Goal: Use online tool/utility: Utilize a website feature to perform a specific function

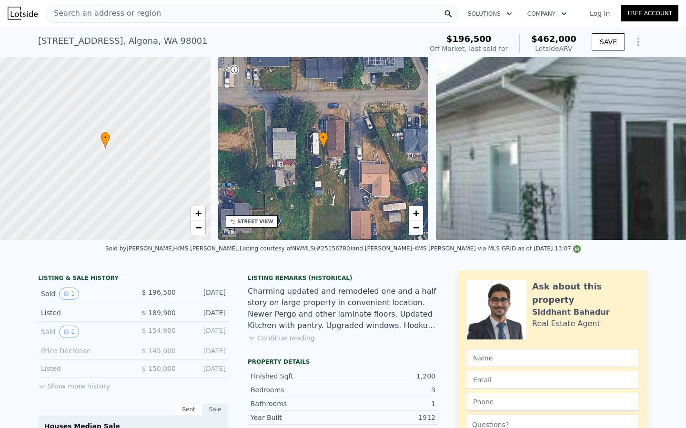
type input "$ 215,797"
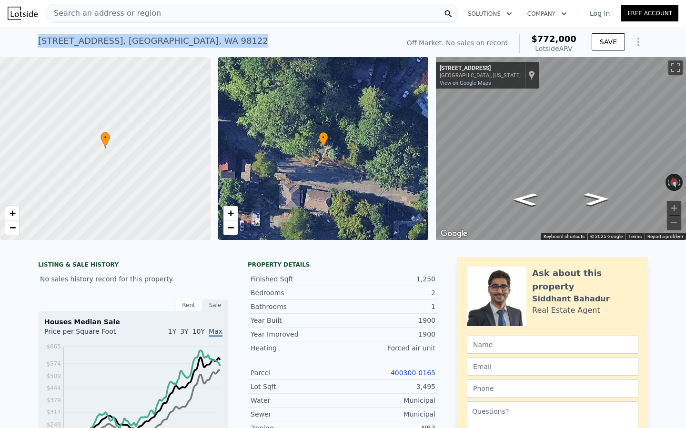
drag, startPoint x: 182, startPoint y: 41, endPoint x: 22, endPoint y: 42, distance: 160.5
click at [22, 42] on div "[STREET_ADDRESS] No sales on record (~ARV $772k ) Off Market. No sales on recor…" at bounding box center [343, 42] width 686 height 30
copy div "[STREET_ADDRESS]"
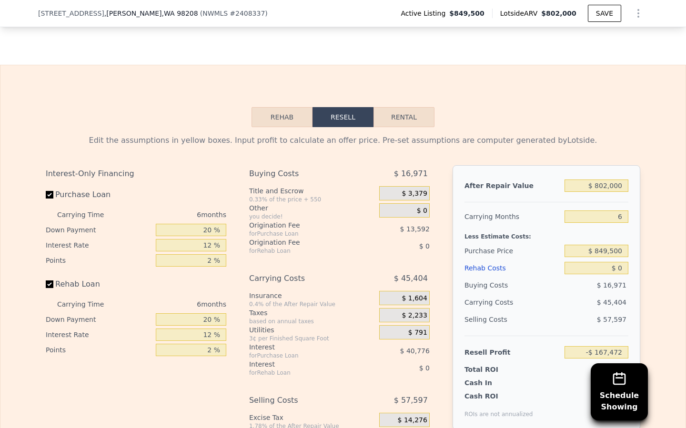
scroll to position [1392, 0]
click at [609, 250] on input "$ 849,500" at bounding box center [596, 250] width 64 height 12
type input "$ 615,000"
click at [610, 191] on div "$ 802,000" at bounding box center [596, 184] width 64 height 17
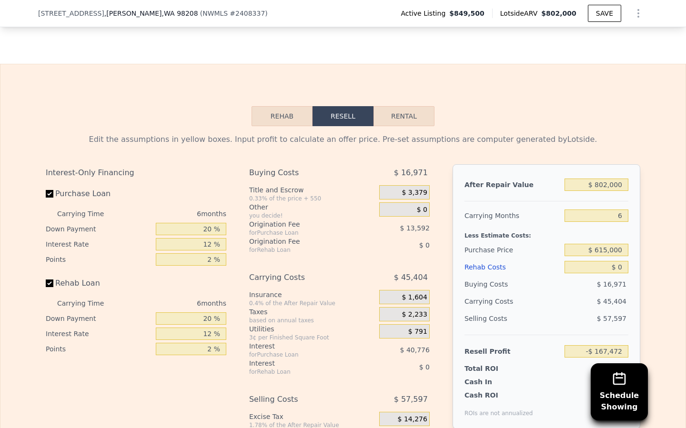
type input "$ 82,817"
click at [610, 185] on input "$ 802,000" at bounding box center [596, 185] width 64 height 12
type input "$ 8"
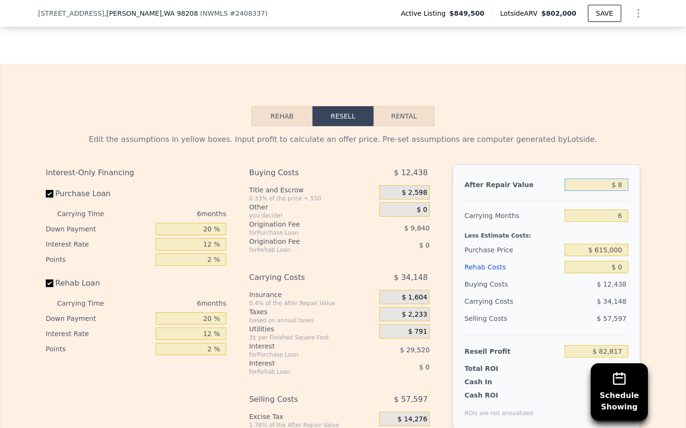
type input "-$ 660,524"
type input "$ 84"
type input "-$ 660,453"
type input "$ 847"
type input "-$ 659,747"
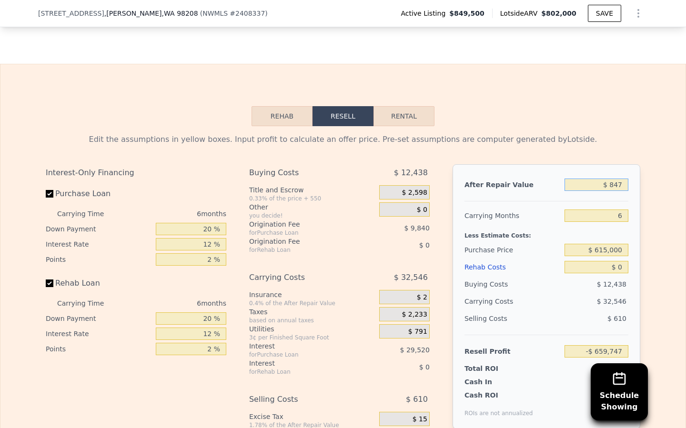
type input "$ 84"
type input "-$ 660,453"
type input "$ 849"
type input "-$ 659,745"
type input "$ 8,490"
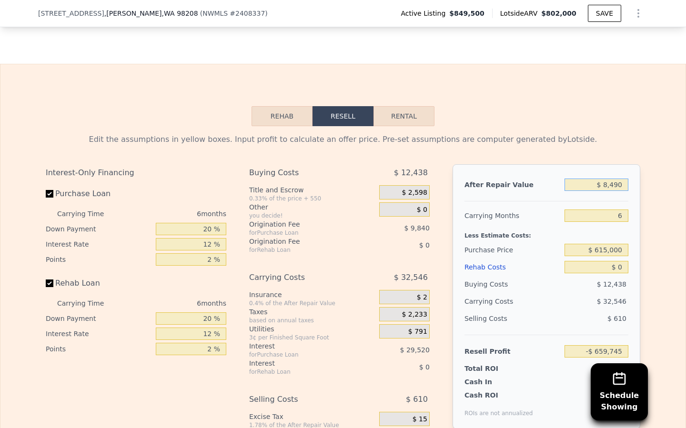
type input "-$ 652,662"
type input "$ 84,900"
type input "-$ 581,842"
type input "$ 849,000"
type input "$ 126,381"
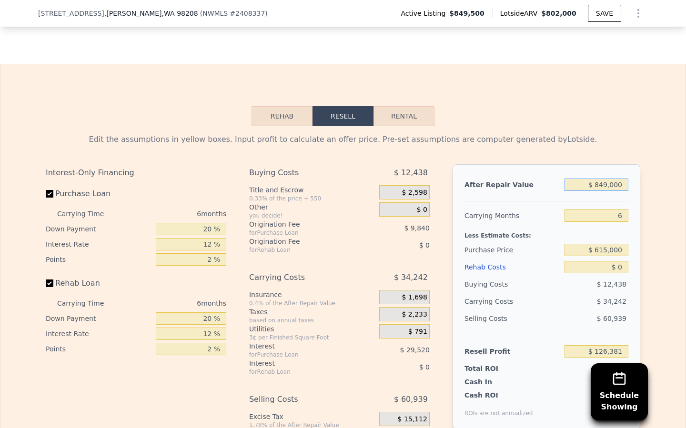
type input "$ 849,000"
click at [625, 215] on input "6" at bounding box center [596, 216] width 64 height 12
type input "5"
type input "$ 132,088"
type input "5"
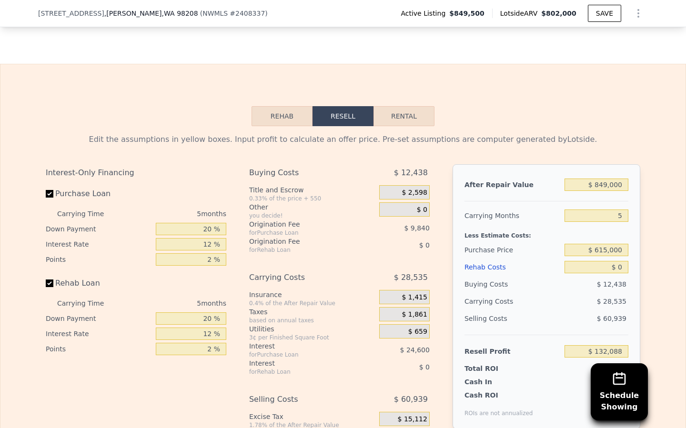
click at [536, 264] on div "Rehab Costs" at bounding box center [512, 267] width 96 height 17
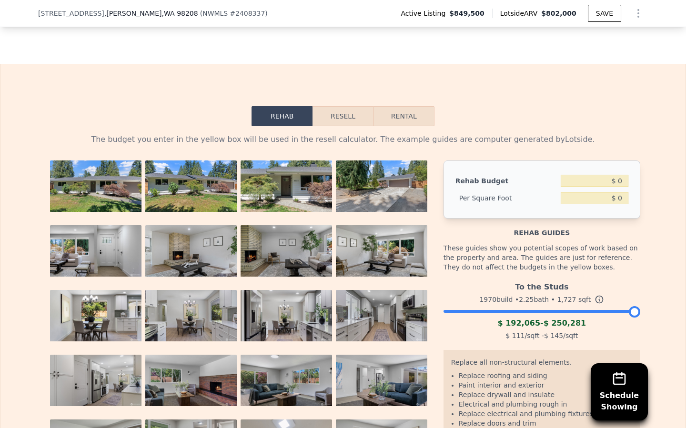
click at [350, 116] on button "Resell" at bounding box center [342, 116] width 60 height 20
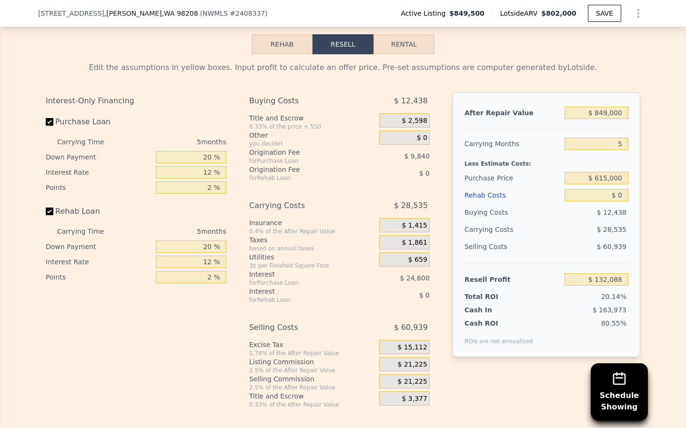
scroll to position [1465, 0]
click at [622, 197] on input "$ 0" at bounding box center [596, 194] width 64 height 12
type input "$ 1"
type input "$ 132,087"
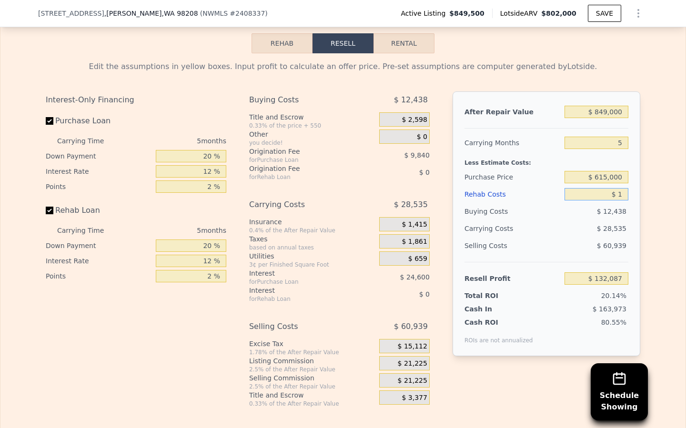
type input "$ 12"
type input "$ 132,076"
type input "$ 120"
type input "$ 131,961"
type input "$ 1,200"
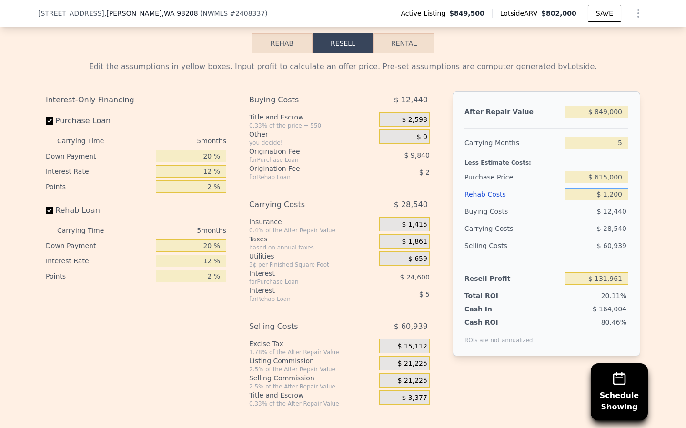
type input "$ 130,819"
type input "$ 12,000"
type input "$ 119,416"
type input "$ 120,000"
type input "$ 5,368"
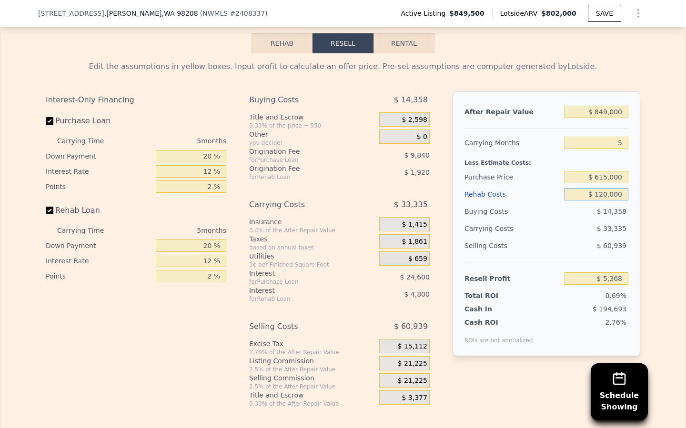
type input "$ 120,000"
drag, startPoint x: 528, startPoint y: 228, endPoint x: 533, endPoint y: 228, distance: 5.7
click at [528, 228] on div "$ 33,335" at bounding box center [578, 228] width 100 height 17
